Goal: Information Seeking & Learning: Learn about a topic

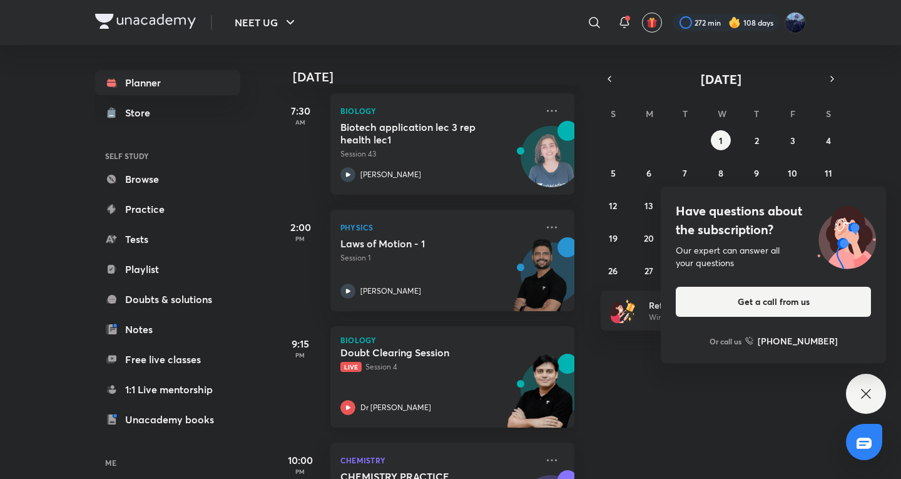
click at [397, 365] on p "Live Session 4" at bounding box center [438, 366] width 196 height 11
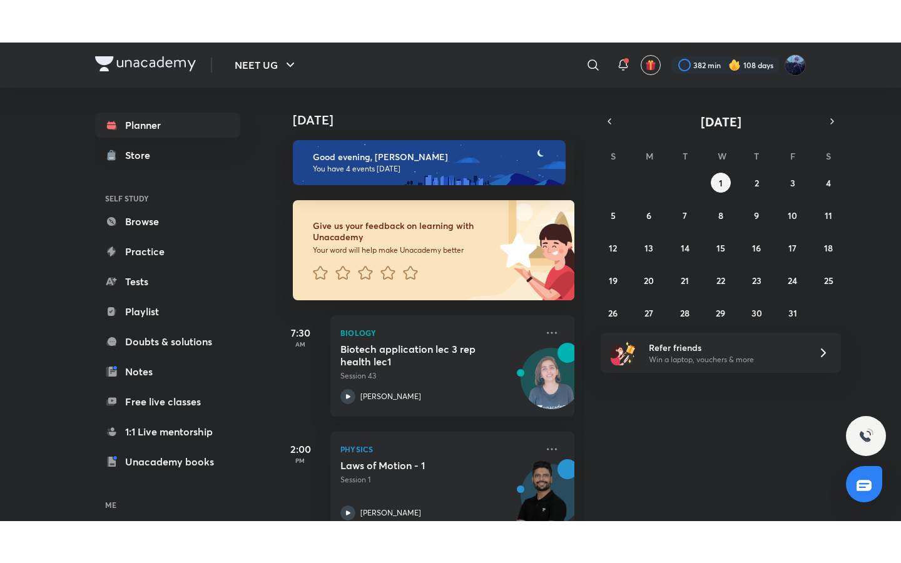
scroll to position [208, 0]
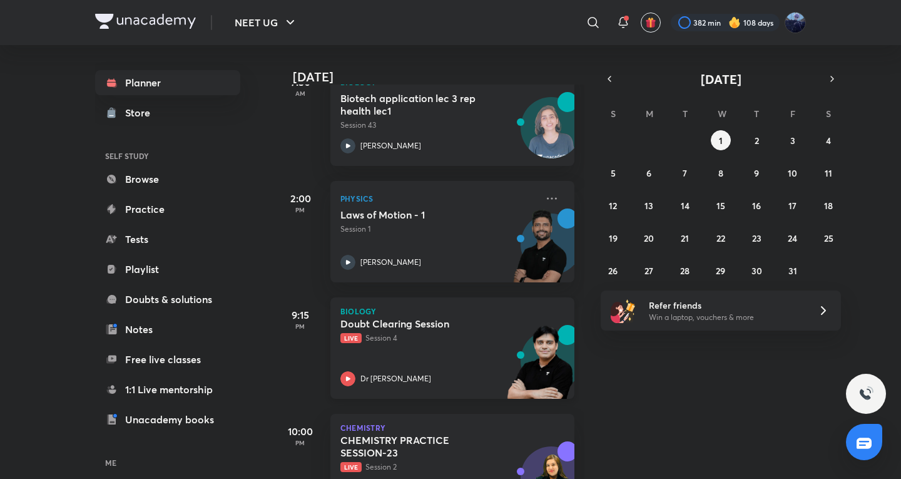
click at [411, 350] on div "Doubt Clearing Session Live Session 4 Dr Amit Gupta" at bounding box center [438, 351] width 196 height 69
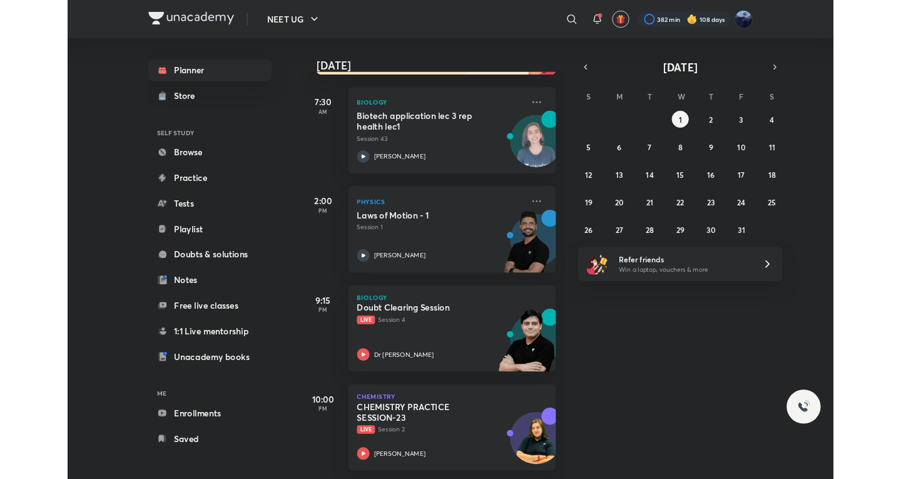
scroll to position [180, 0]
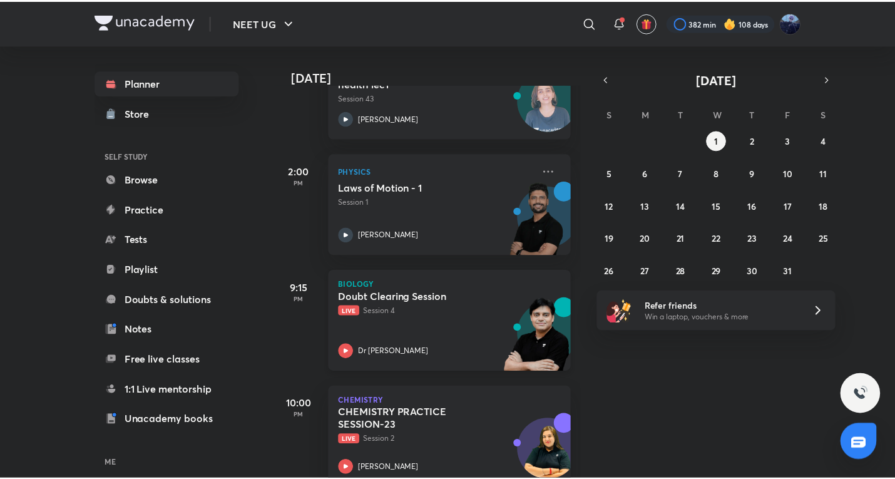
scroll to position [264, 0]
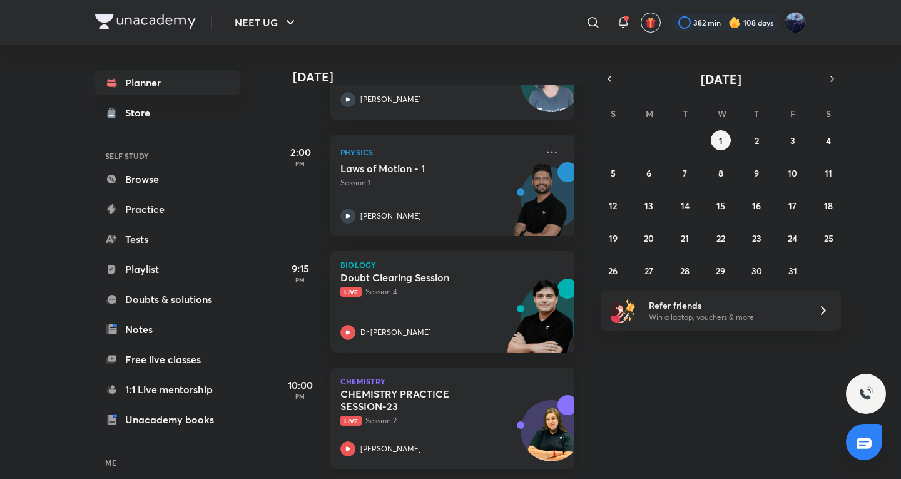
click at [423, 446] on div "Sonali Malik" at bounding box center [438, 448] width 196 height 15
click at [591, 18] on icon at bounding box center [593, 22] width 15 height 15
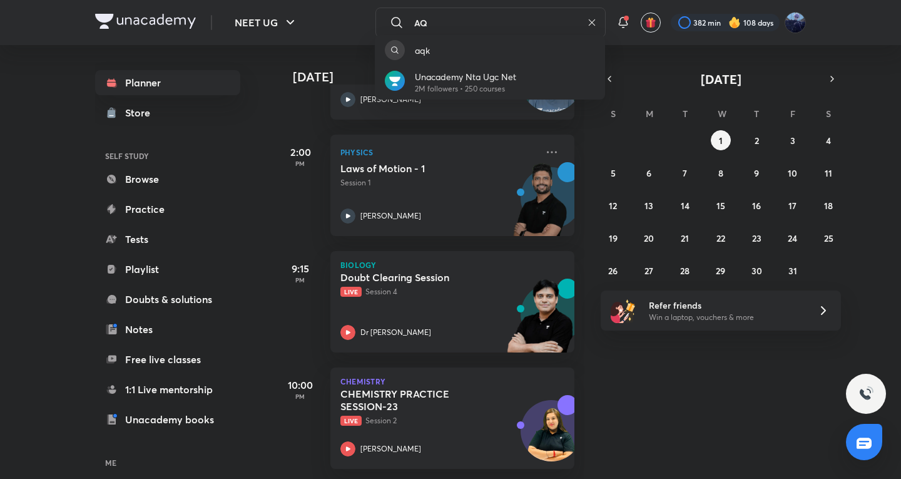
type input "A"
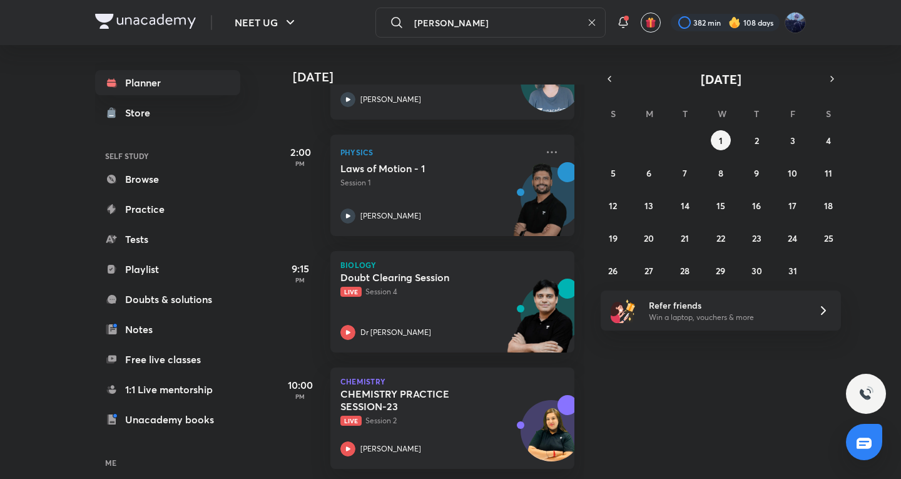
type input "akansha karnwal"
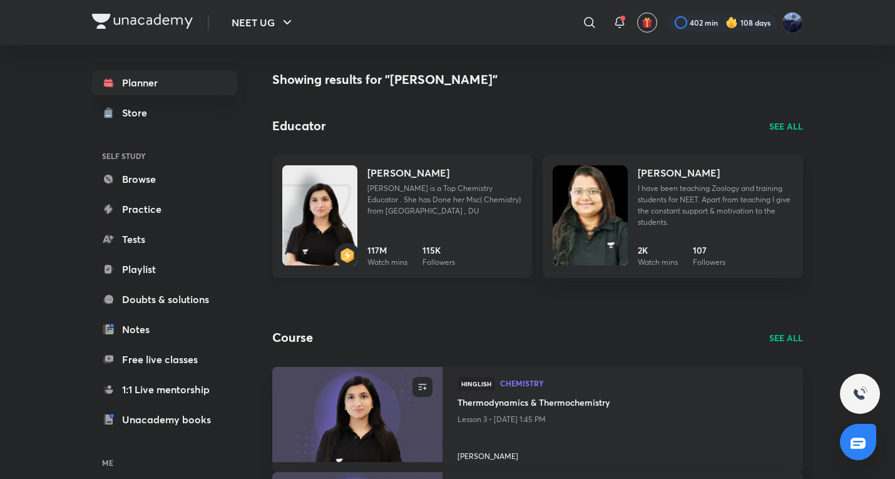
click at [407, 211] on p "AKansha Karnwal is a Top Chemistry Educator . She has Done her Msc( Chemistry) …" at bounding box center [444, 200] width 155 height 34
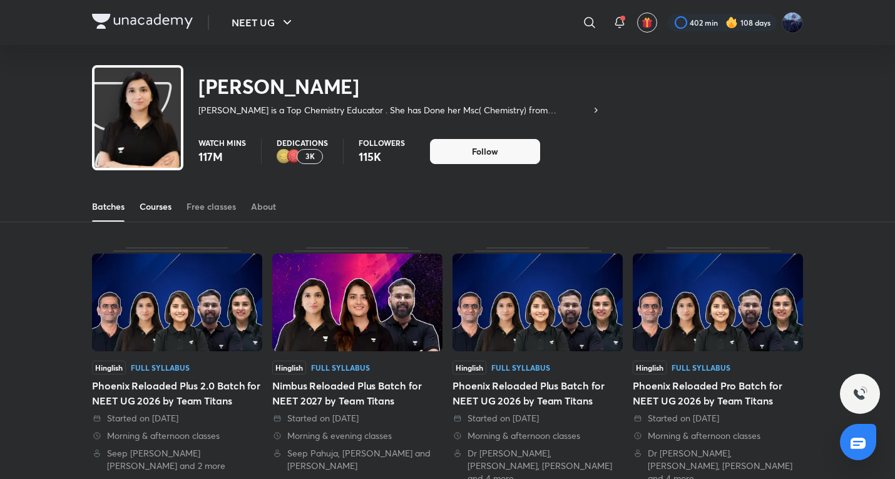
click at [170, 210] on div "Courses" at bounding box center [156, 206] width 32 height 13
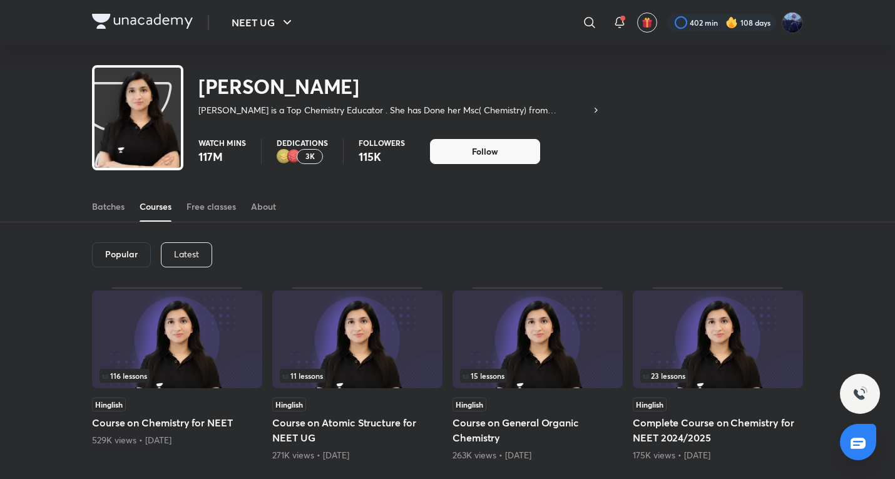
click at [179, 258] on p "Latest" at bounding box center [186, 254] width 25 height 10
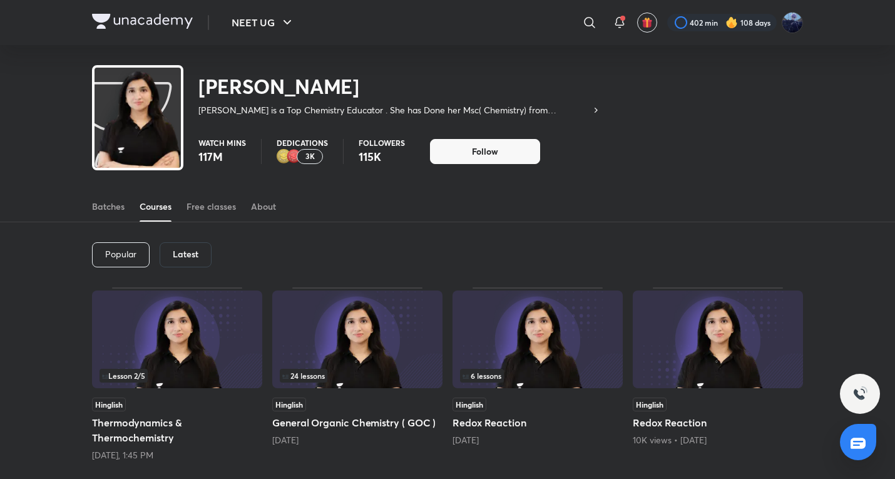
click at [174, 390] on div "Lesson 2 / 5 Hinglish Thermodynamics & Thermochemistry Tomorrow, 1:45 PM" at bounding box center [177, 374] width 170 height 174
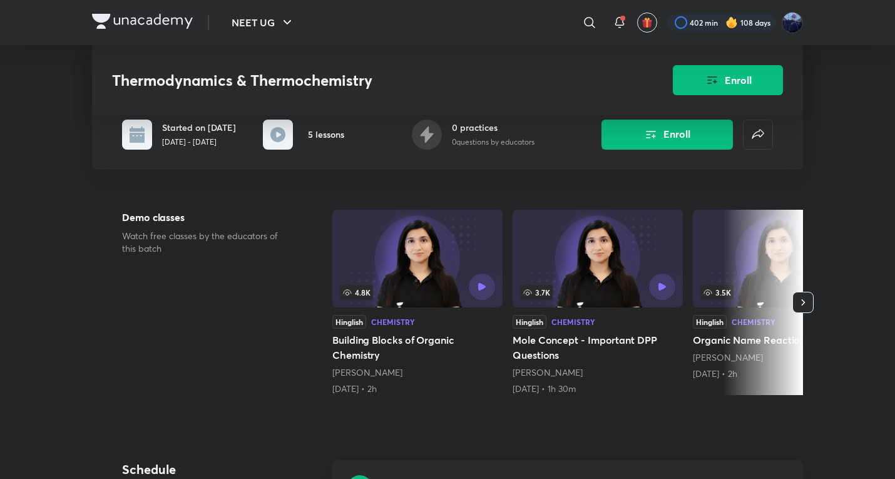
scroll to position [417, 0]
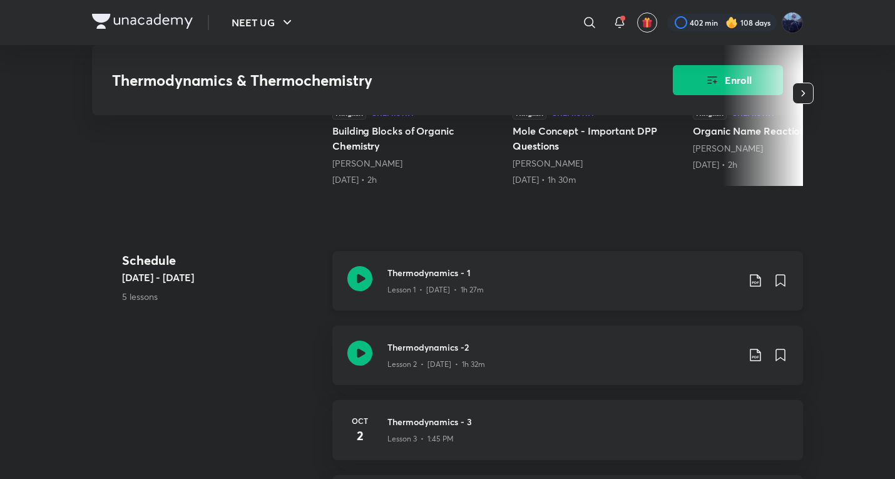
click at [460, 291] on p "Lesson 1 • Sep 30 • 1h 27m" at bounding box center [435, 289] width 96 height 11
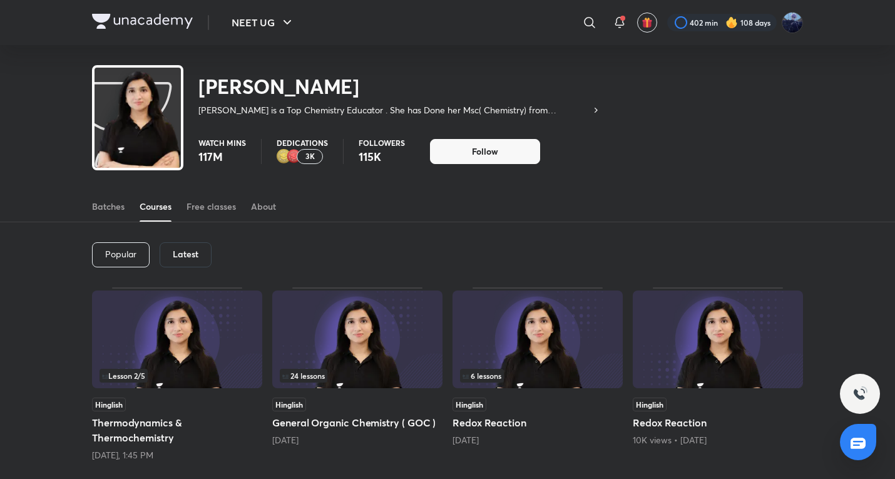
click at [296, 166] on div "Batches Courses Free classes About" at bounding box center [447, 193] width 895 height 58
click at [304, 150] on div "3K" at bounding box center [310, 156] width 26 height 15
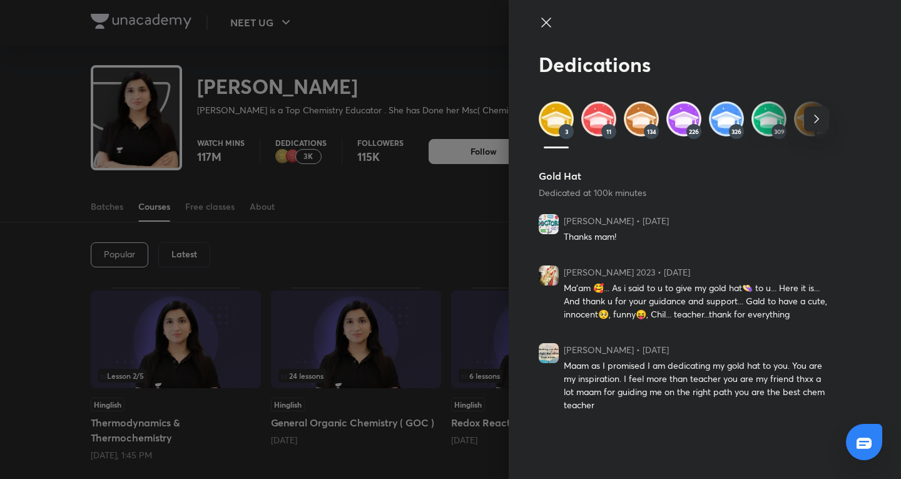
click at [304, 150] on div at bounding box center [450, 239] width 901 height 479
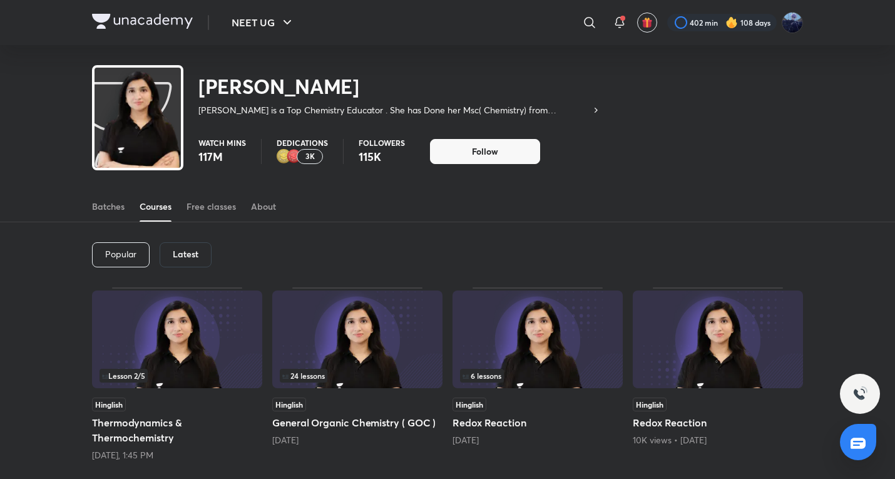
click at [308, 148] on div "Dedications 3K" at bounding box center [302, 151] width 51 height 25
click at [311, 156] on p "3K" at bounding box center [309, 156] width 9 height 9
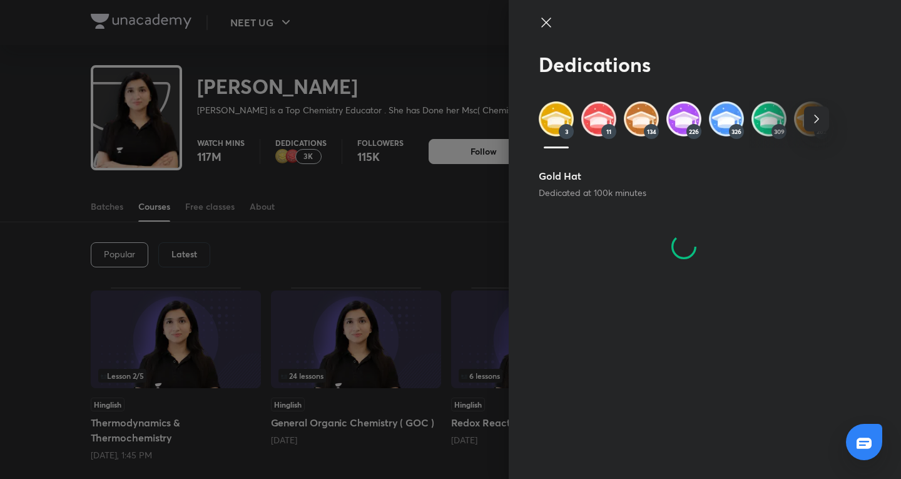
click at [539, 23] on icon at bounding box center [546, 22] width 15 height 15
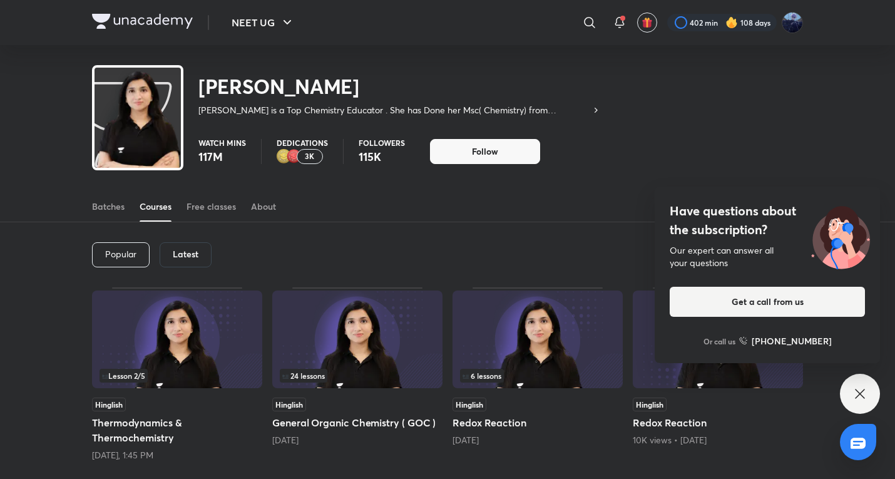
click at [306, 160] on p "3K" at bounding box center [309, 156] width 9 height 9
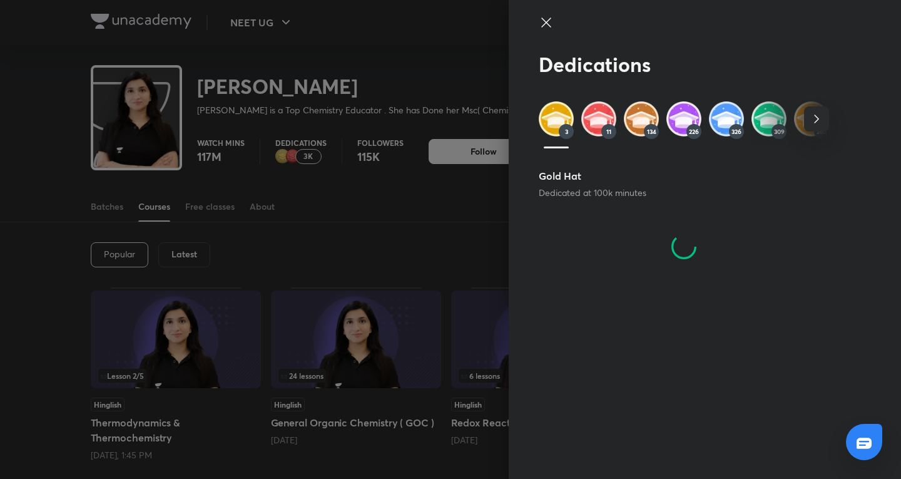
click at [310, 159] on div at bounding box center [450, 239] width 901 height 479
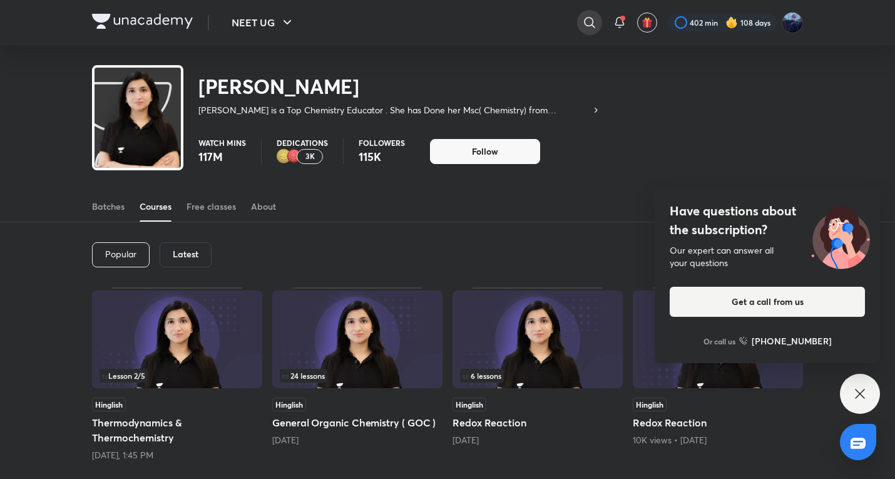
click at [586, 22] on icon at bounding box center [589, 22] width 15 height 15
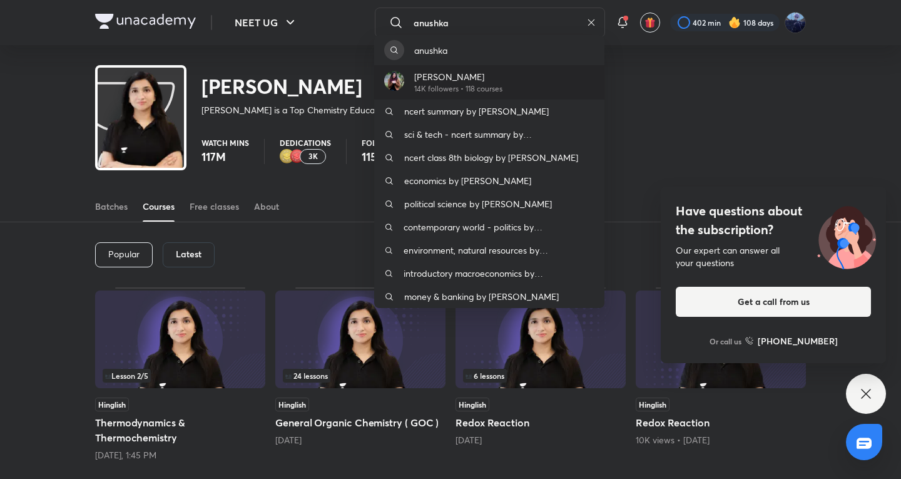
type input "anushka"
click at [550, 73] on div "Anushka Choudhary 14K followers • 118 courses" at bounding box center [489, 82] width 230 height 34
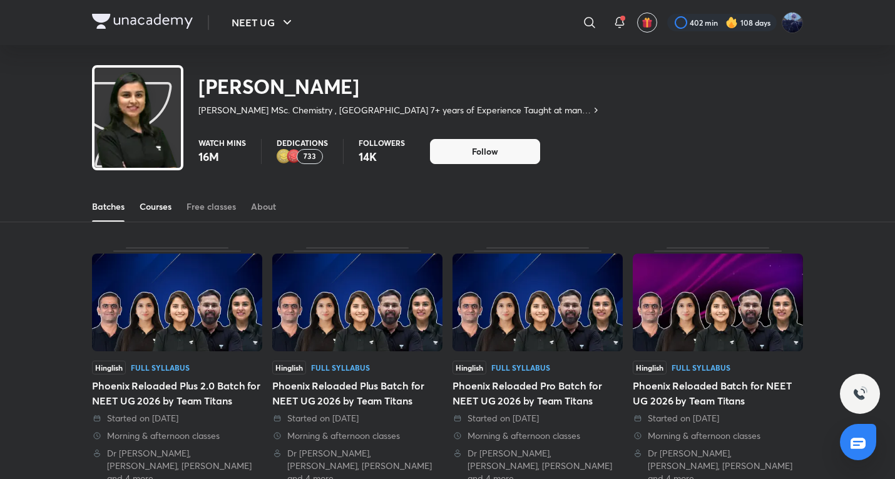
click at [141, 210] on div "Courses" at bounding box center [156, 206] width 32 height 13
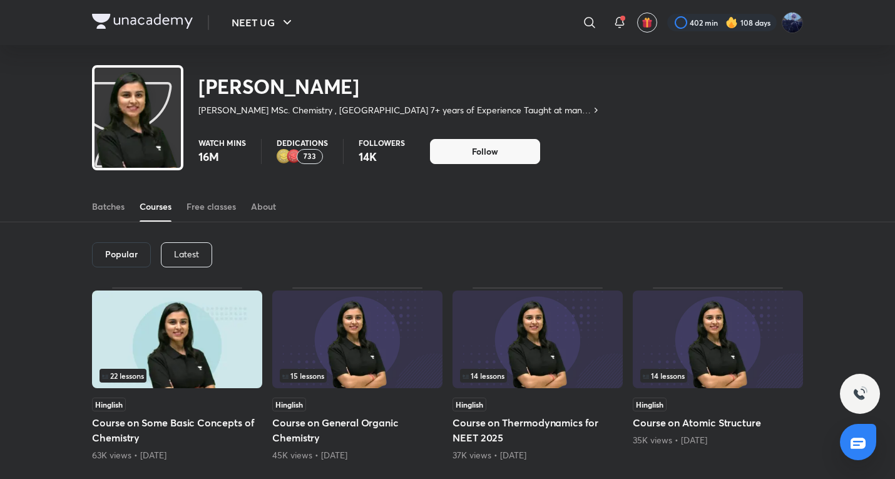
click at [300, 158] on div "733" at bounding box center [310, 156] width 26 height 15
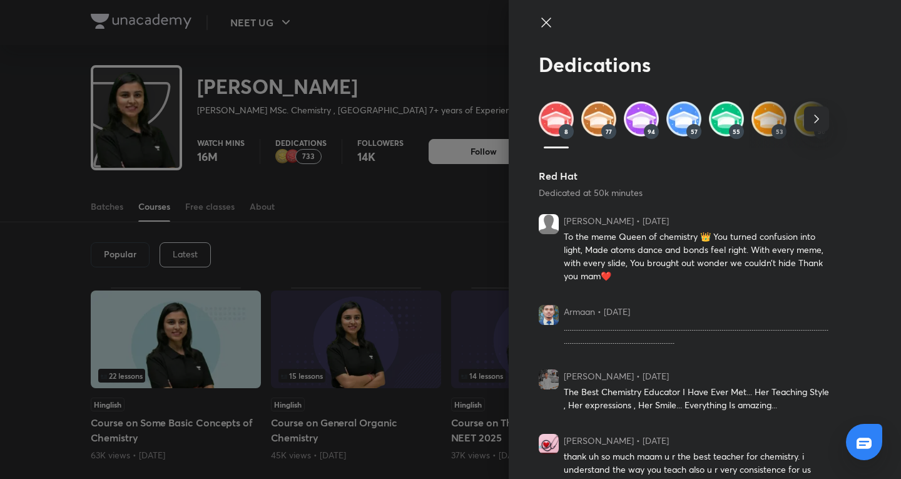
click at [284, 191] on div at bounding box center [450, 239] width 901 height 479
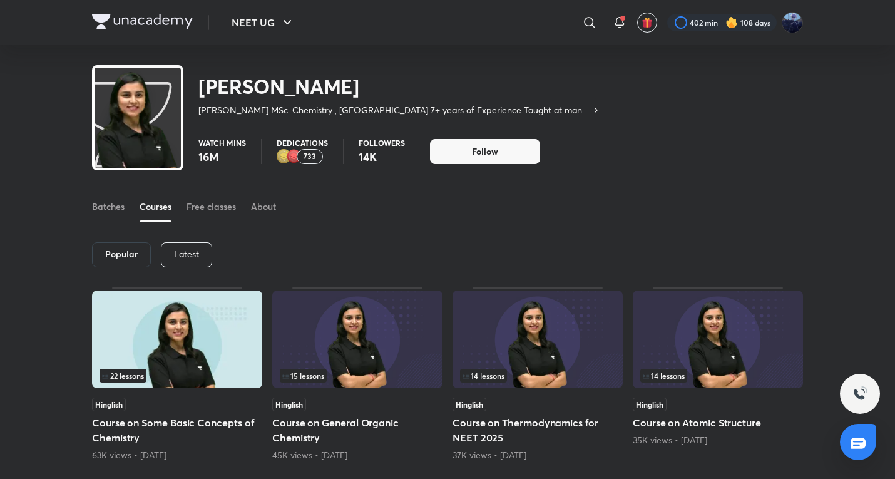
click at [183, 253] on p "Latest" at bounding box center [186, 254] width 25 height 10
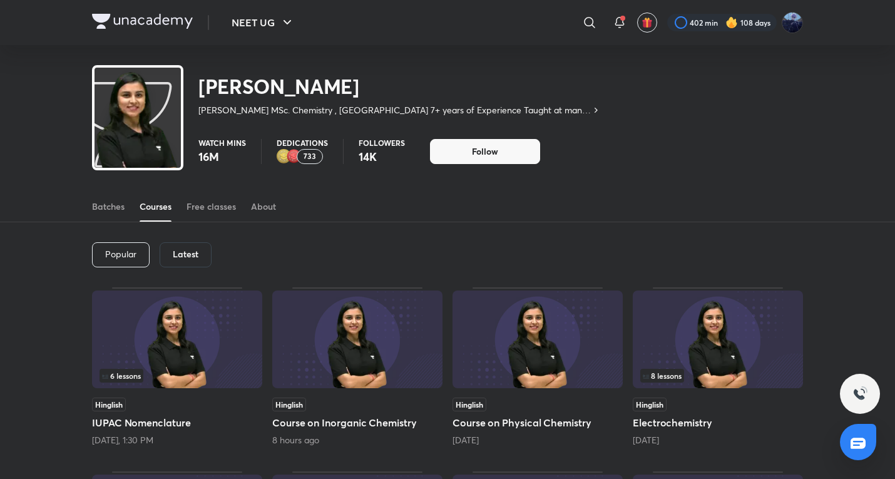
click at [196, 379] on div "6 lessons" at bounding box center [176, 375] width 155 height 14
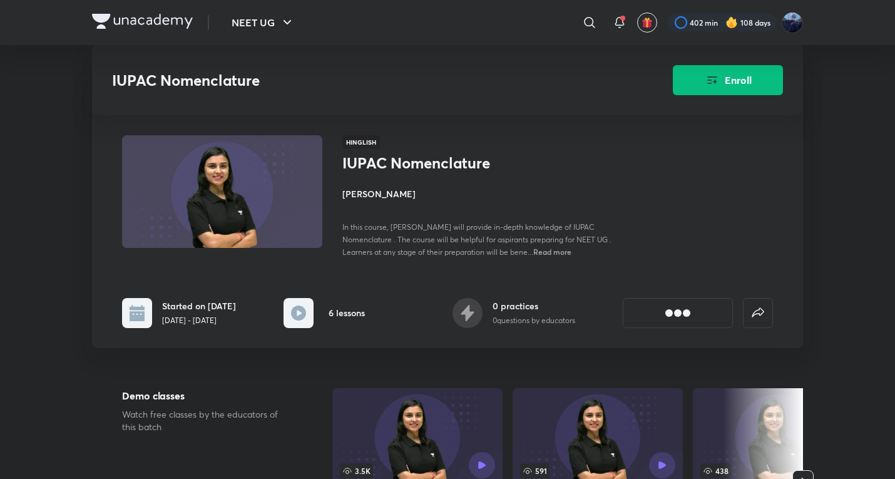
scroll to position [417, 0]
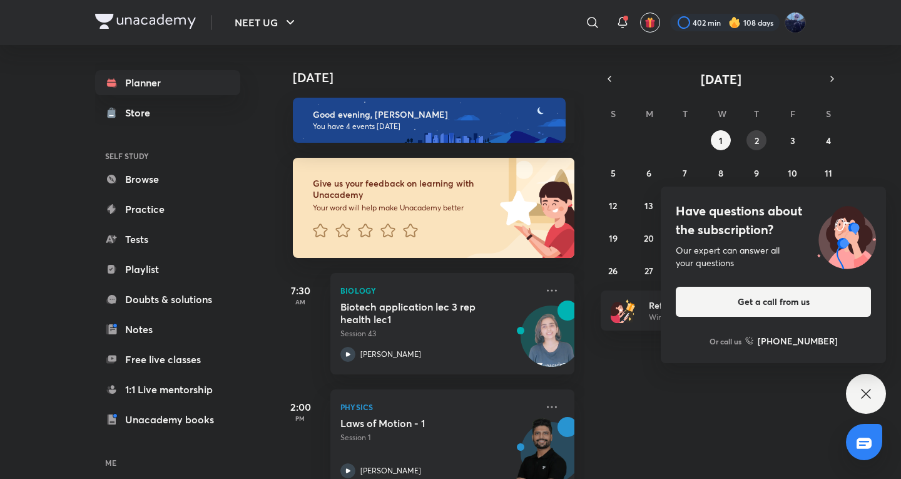
click at [751, 147] on button "2" at bounding box center [756, 140] width 20 height 20
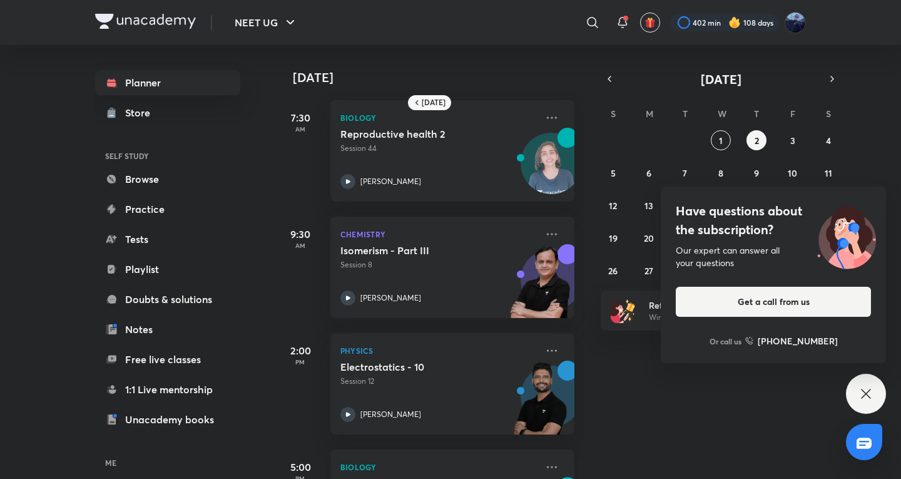
scroll to position [208, 0]
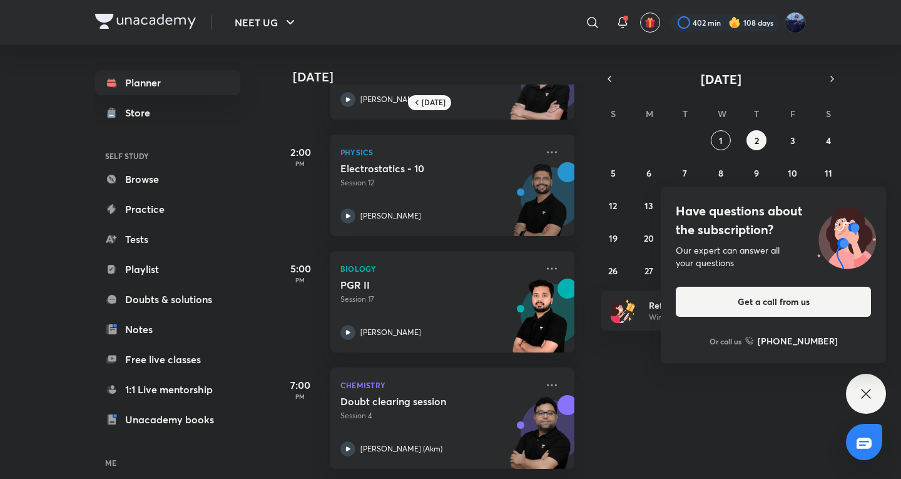
click at [874, 399] on div "Have questions about the subscription? Our expert can answer all your questions…" at bounding box center [866, 393] width 40 height 40
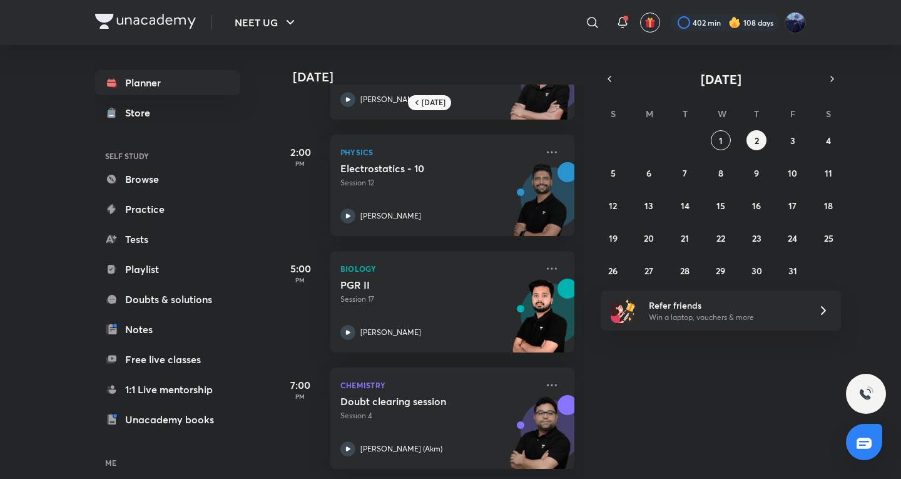
drag, startPoint x: 723, startPoint y: 143, endPoint x: 707, endPoint y: 157, distance: 20.8
click at [721, 143] on button "1" at bounding box center [721, 140] width 20 height 20
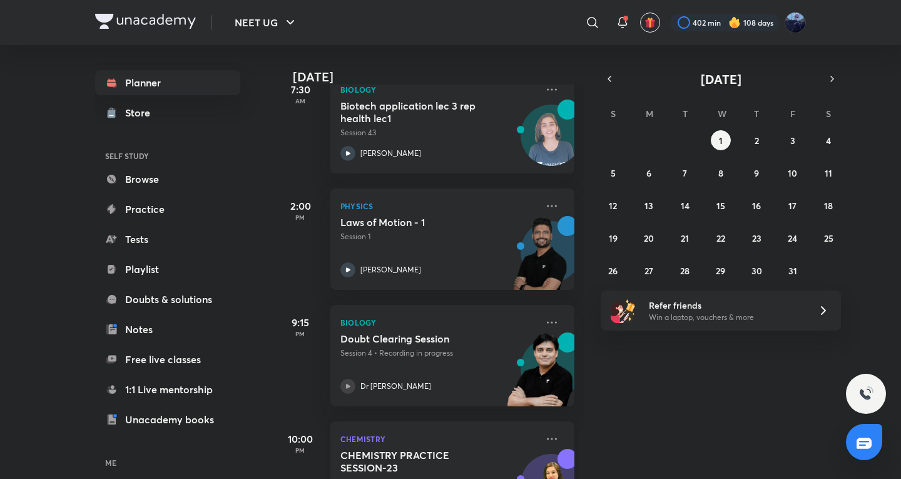
scroll to position [264, 0]
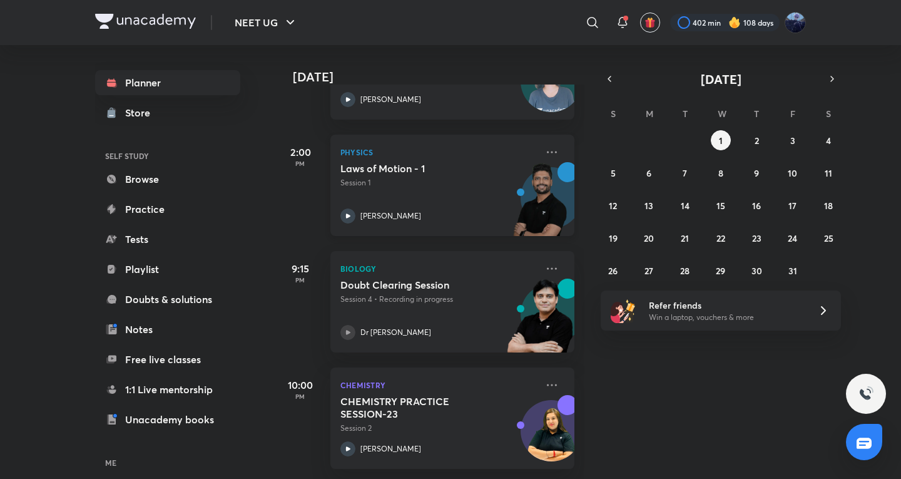
click at [506, 151] on div "Physics Laws of Motion - 1 Session 1 Prateek Jain" at bounding box center [452, 185] width 244 height 101
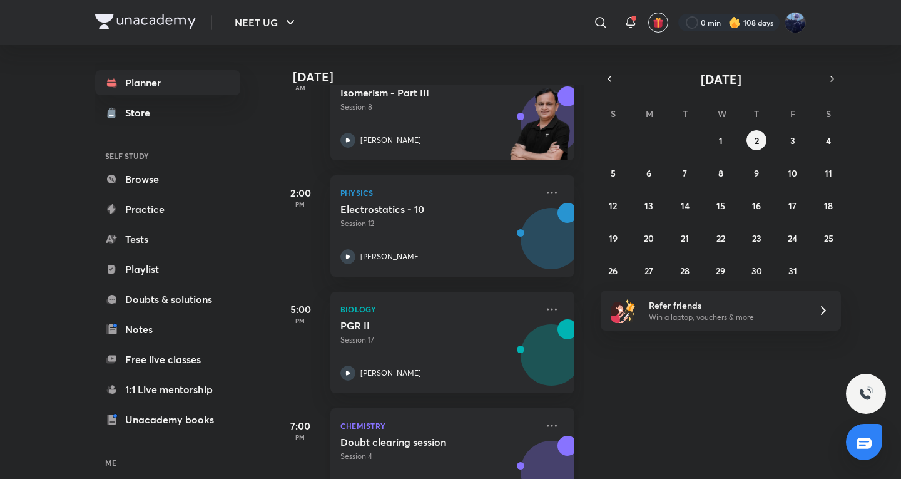
scroll to position [380, 0]
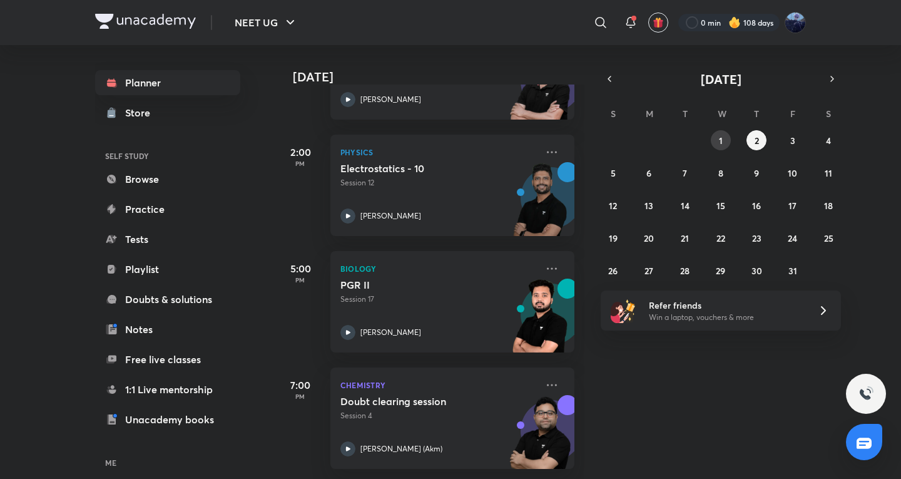
click at [727, 143] on button "1" at bounding box center [721, 140] width 20 height 20
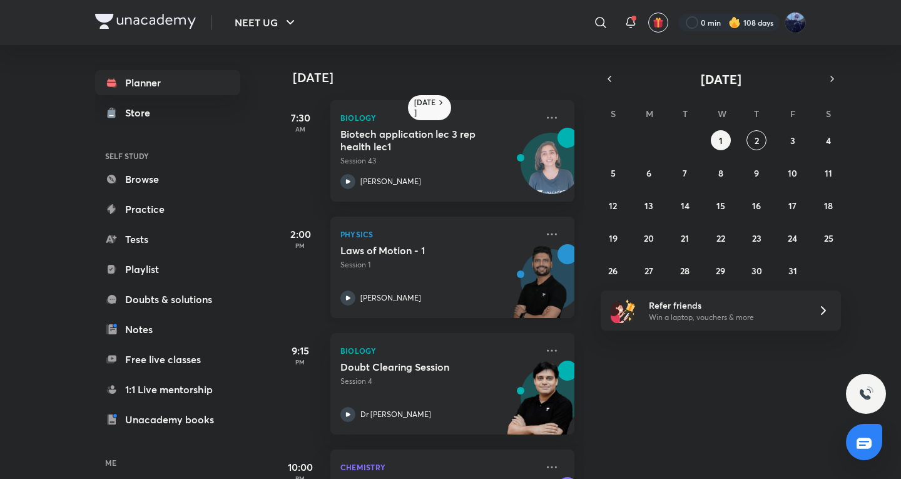
click at [440, 290] on div "[PERSON_NAME]" at bounding box center [438, 297] width 196 height 15
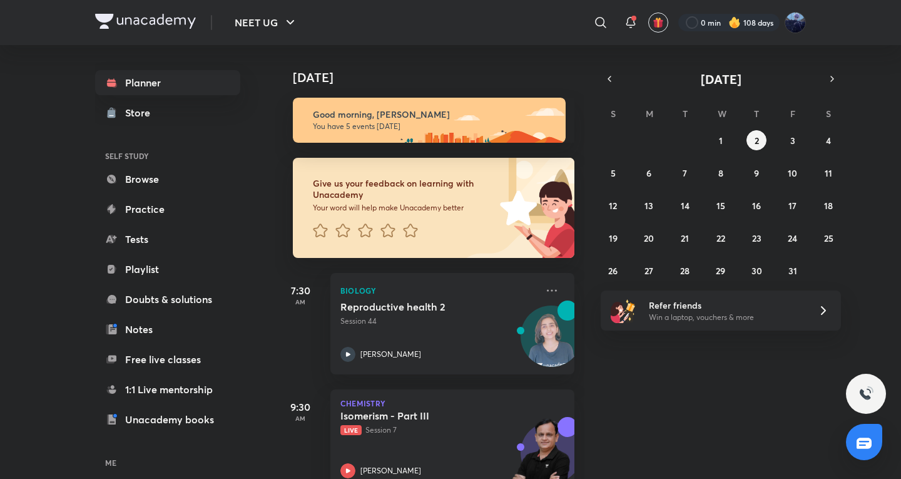
scroll to position [208, 0]
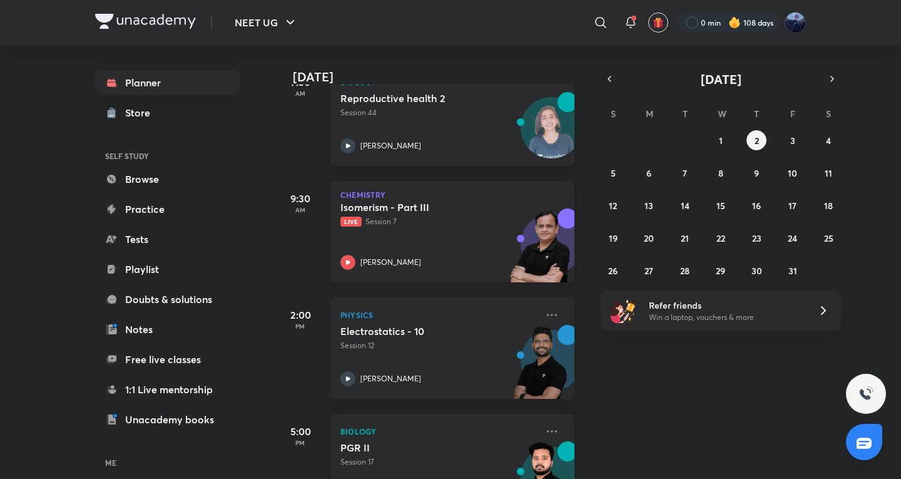
click at [441, 250] on div "Isomerism - Part III Live Session 7 [PERSON_NAME]" at bounding box center [438, 235] width 196 height 69
